Goal: Book appointment/travel/reservation

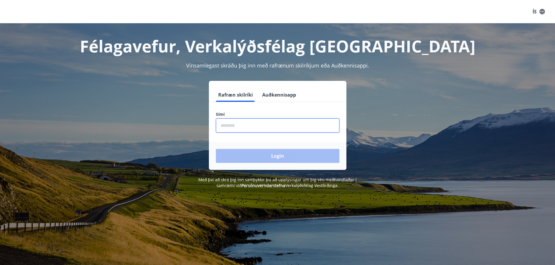
click at [258, 124] on input "phone" at bounding box center [278, 126] width 124 height 14
type input "********"
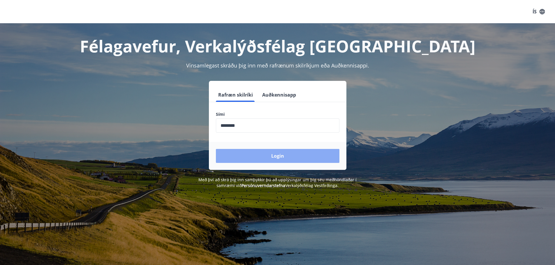
click at [278, 155] on button "Login" at bounding box center [278, 156] width 124 height 14
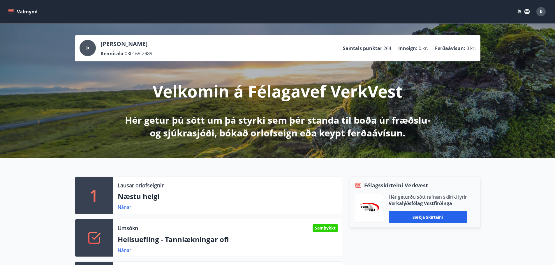
click at [26, 11] on button "Valmynd" at bounding box center [23, 11] width 33 height 10
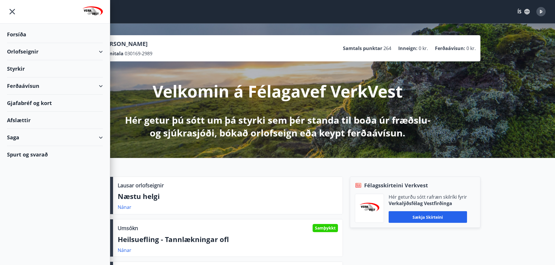
click at [98, 50] on div "Orlofseignir" at bounding box center [55, 51] width 96 height 17
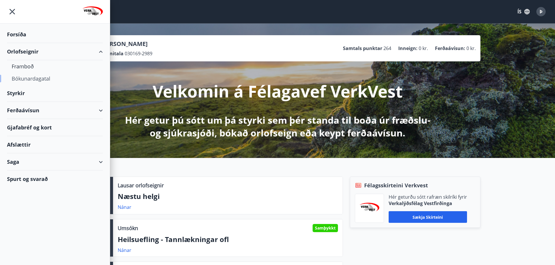
click at [45, 80] on div "Bókunardagatal" at bounding box center [55, 79] width 87 height 12
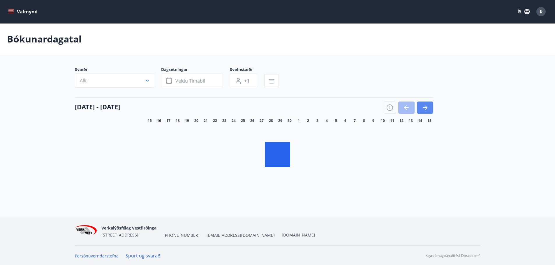
click at [425, 108] on icon "button" at bounding box center [425, 107] width 7 height 7
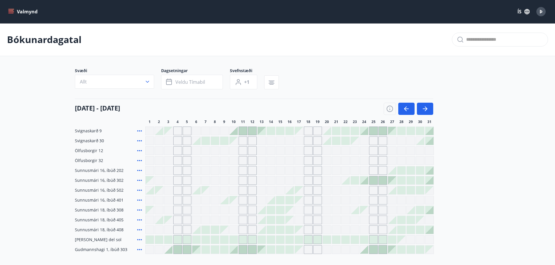
click at [401, 172] on div at bounding box center [401, 171] width 8 height 8
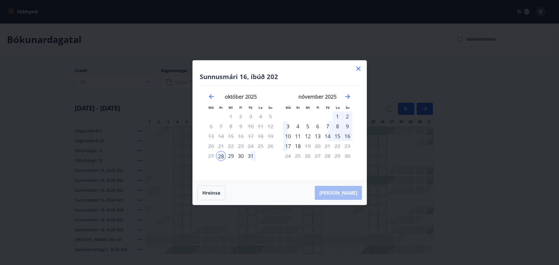
click at [250, 156] on div "31" at bounding box center [251, 156] width 10 height 10
